Goal: Information Seeking & Learning: Learn about a topic

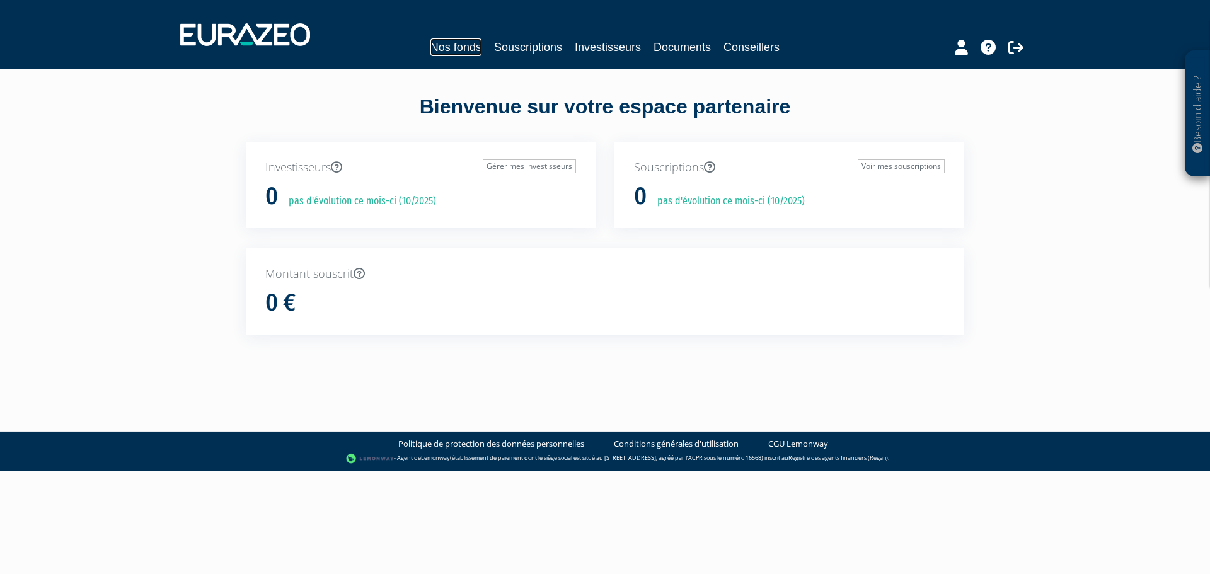
click at [453, 44] on link "Nos fonds" at bounding box center [456, 47] width 51 height 18
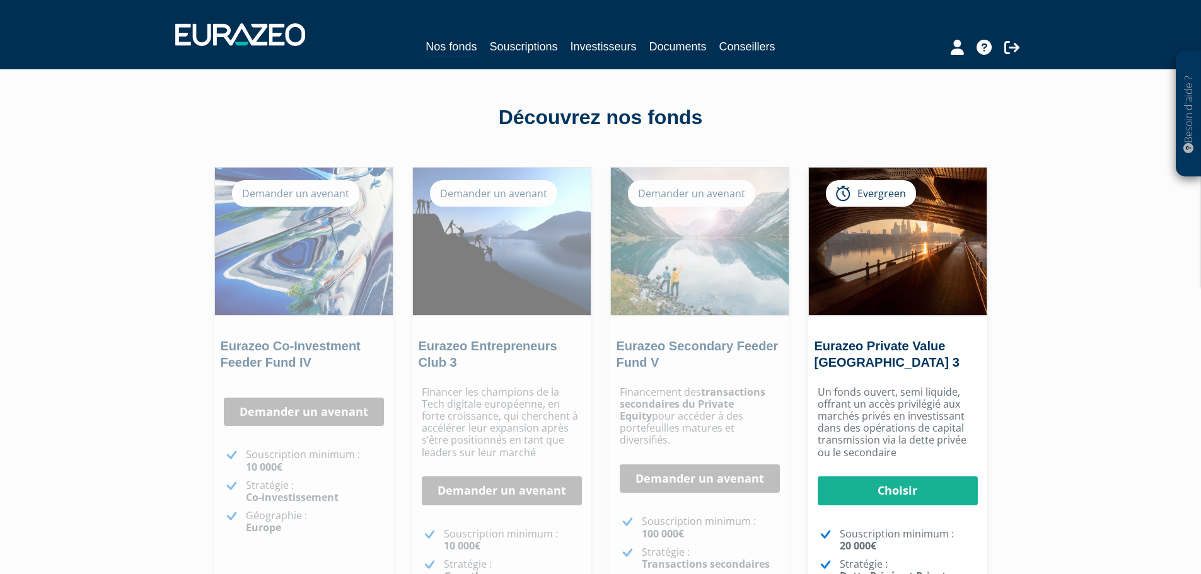
scroll to position [252, 0]
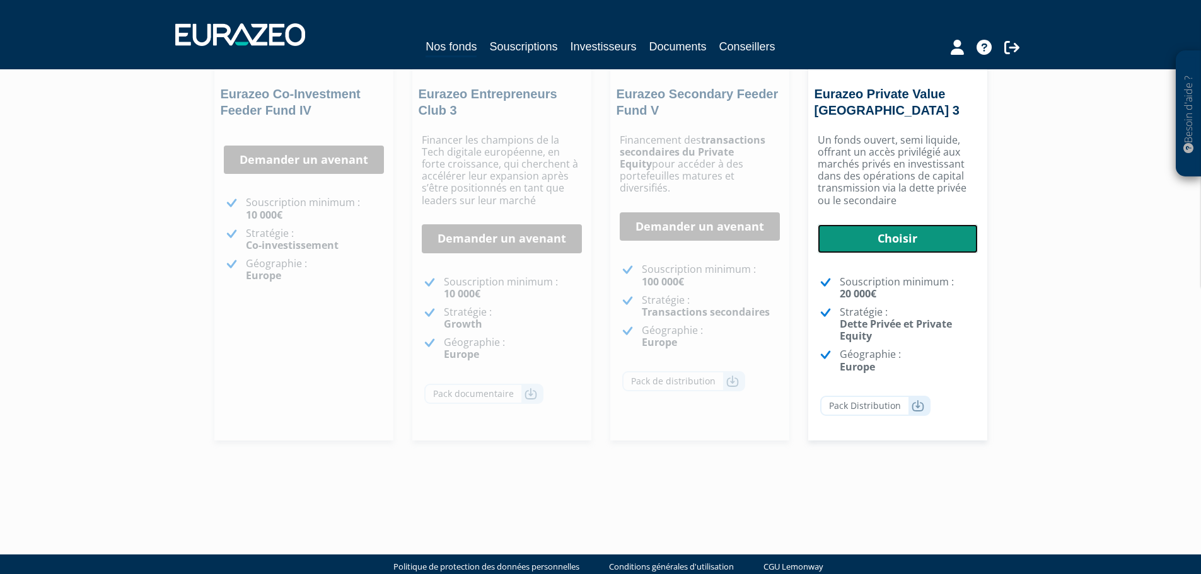
click at [872, 250] on link "Choisir" at bounding box center [898, 238] width 160 height 29
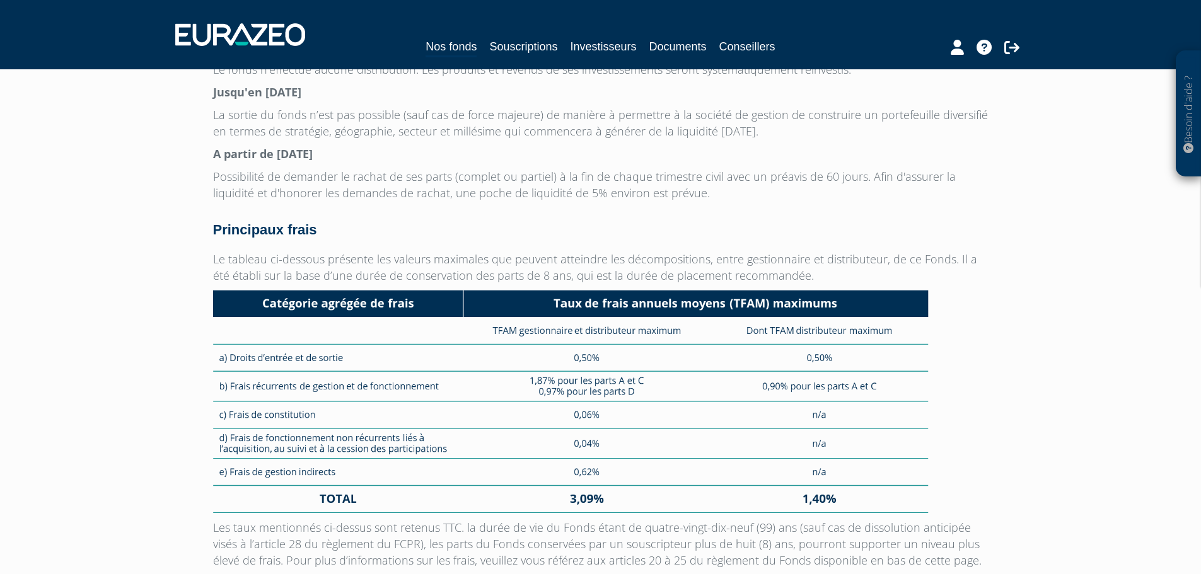
scroll to position [2899, 0]
